Goal: Task Accomplishment & Management: Manage account settings

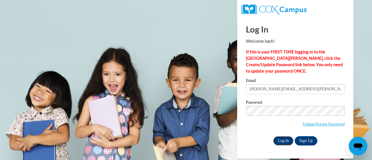
click at [283, 144] on input "Log In" at bounding box center [283, 140] width 20 height 9
click at [288, 139] on input "Log In" at bounding box center [283, 140] width 20 height 9
click at [280, 144] on input "Log In" at bounding box center [283, 140] width 20 height 9
click at [283, 140] on input "Log In" at bounding box center [283, 140] width 20 height 9
click at [286, 144] on input "Log In" at bounding box center [283, 140] width 20 height 9
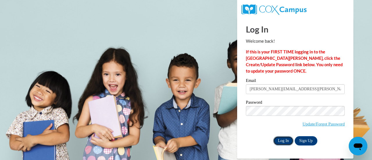
click at [285, 143] on input "Log In" at bounding box center [283, 140] width 20 height 9
click at [287, 144] on input "Log In" at bounding box center [283, 140] width 20 height 9
